Goal: Task Accomplishment & Management: Manage account settings

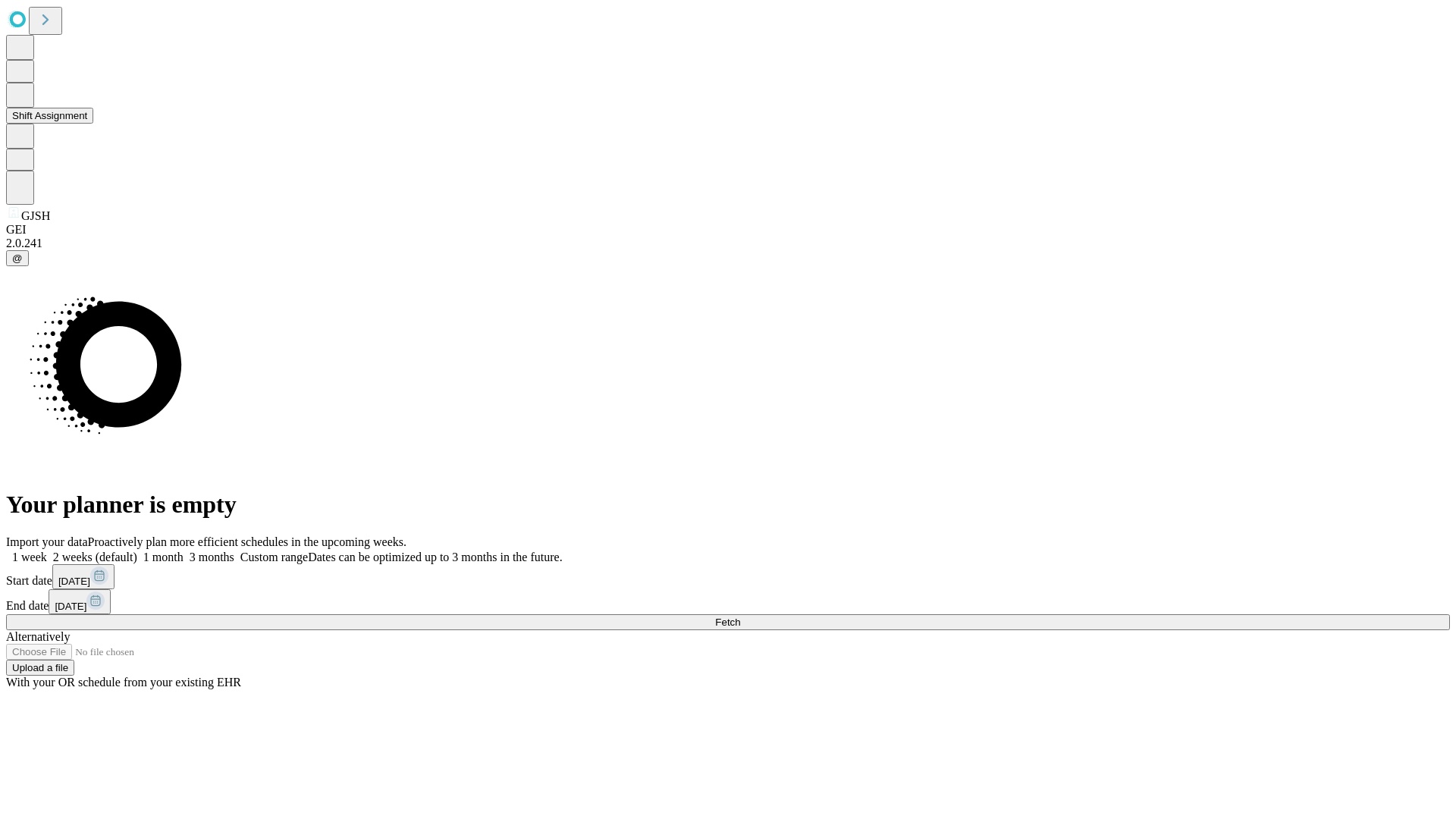
click at [94, 124] on button "Shift Assignment" at bounding box center [49, 115] width 87 height 16
